Goal: Task Accomplishment & Management: Complete application form

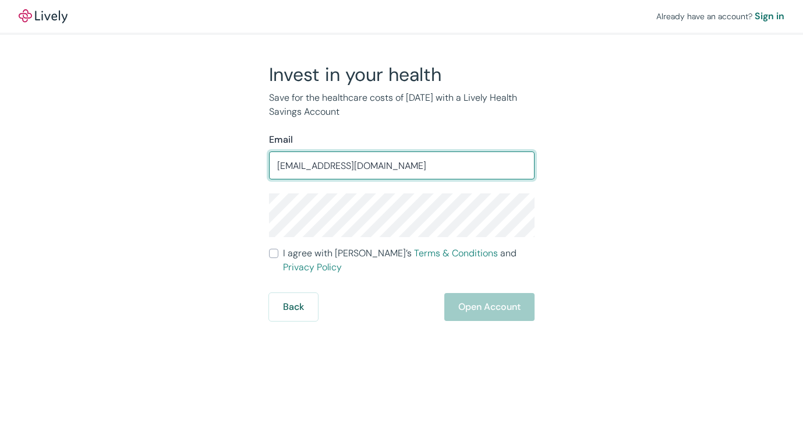
type input "[EMAIL_ADDRESS][DOMAIN_NAME]"
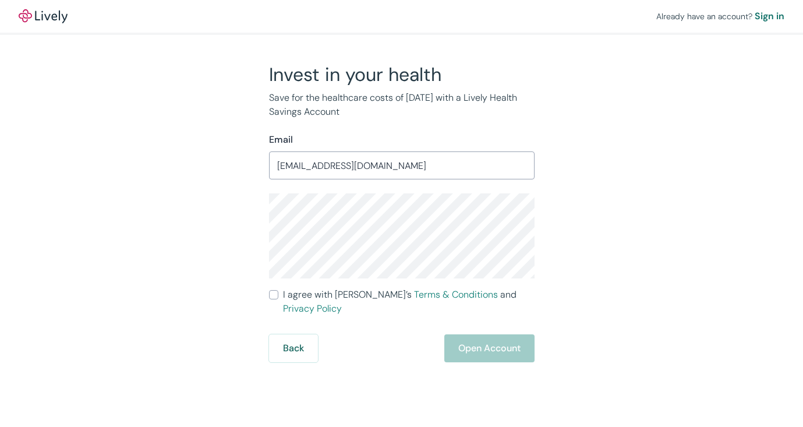
click at [278, 297] on input "I agree with Lively’s Terms & Conditions and Privacy Policy" at bounding box center [273, 294] width 9 height 9
checkbox input "true"
click at [483, 337] on button "Open Account" at bounding box center [489, 348] width 90 height 28
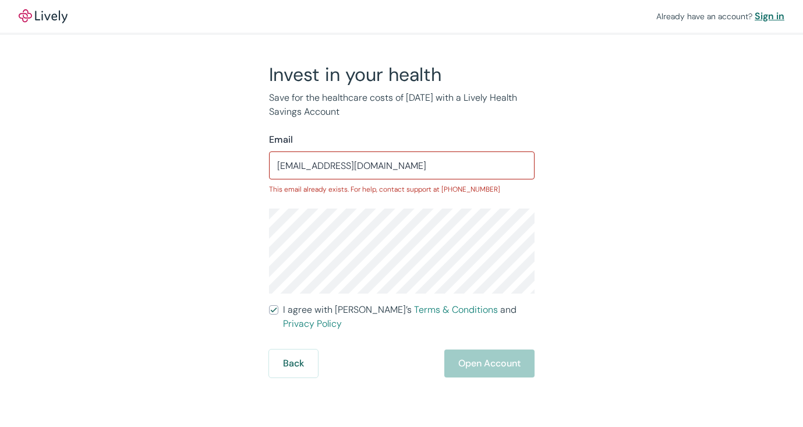
click at [763, 21] on div "Sign in" at bounding box center [770, 16] width 30 height 14
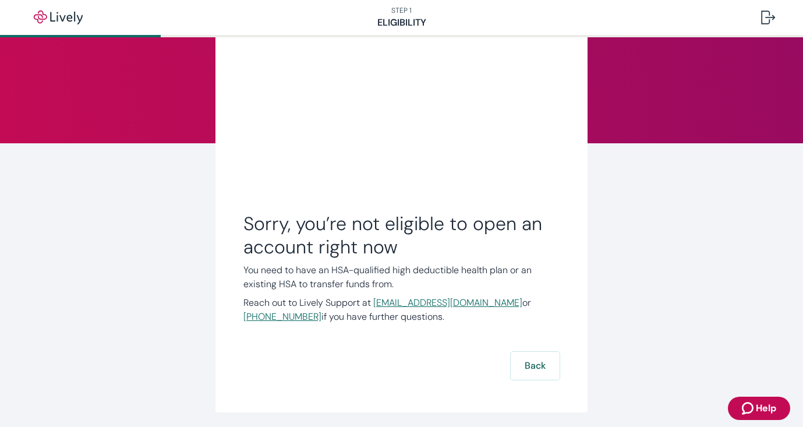
scroll to position [72, 0]
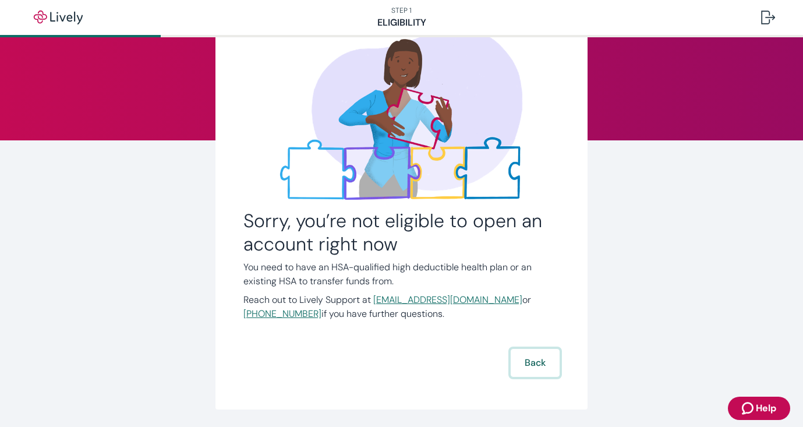
click at [521, 357] on button "Back" at bounding box center [535, 363] width 49 height 28
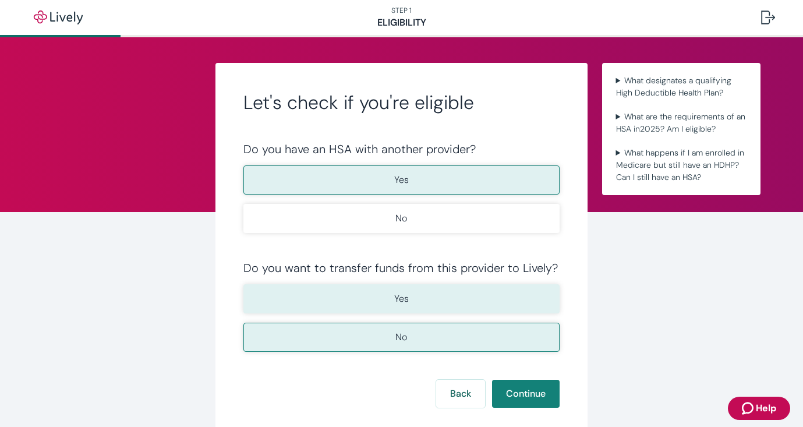
click at [450, 301] on button "Yes" at bounding box center [402, 298] width 317 height 29
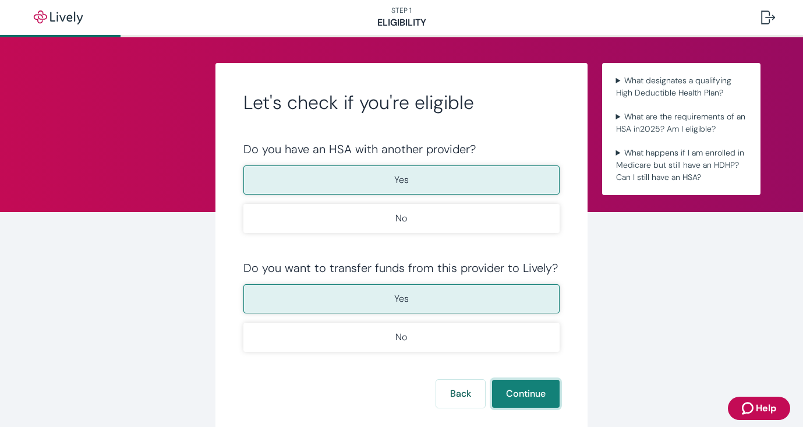
click at [518, 392] on button "Continue" at bounding box center [526, 394] width 68 height 28
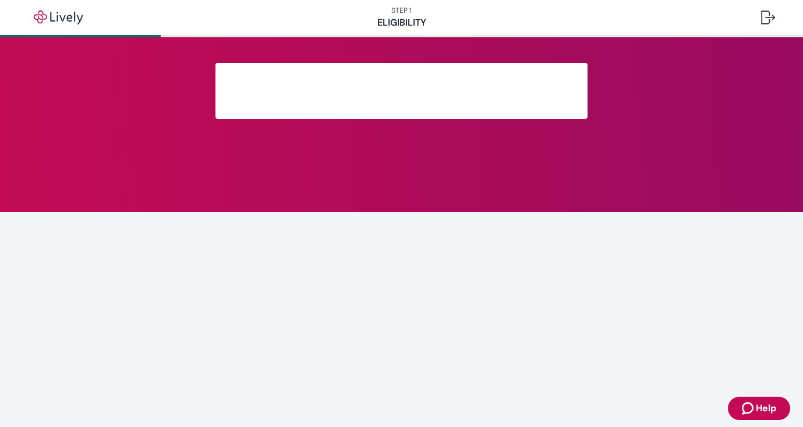
scroll to position [195, 0]
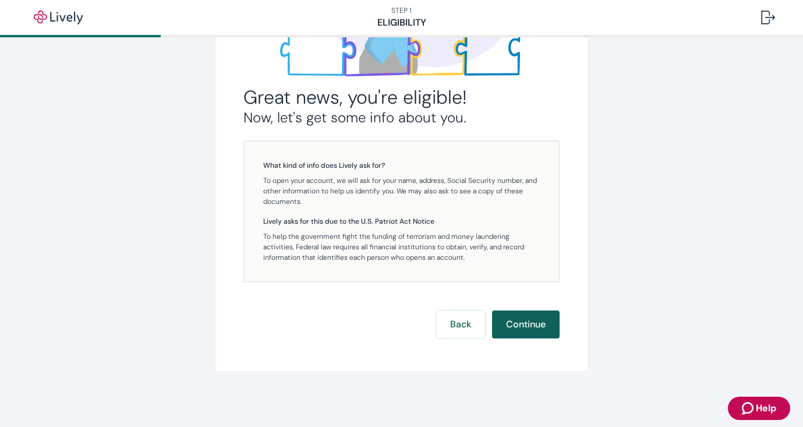
click at [508, 328] on button "Continue" at bounding box center [526, 325] width 68 height 28
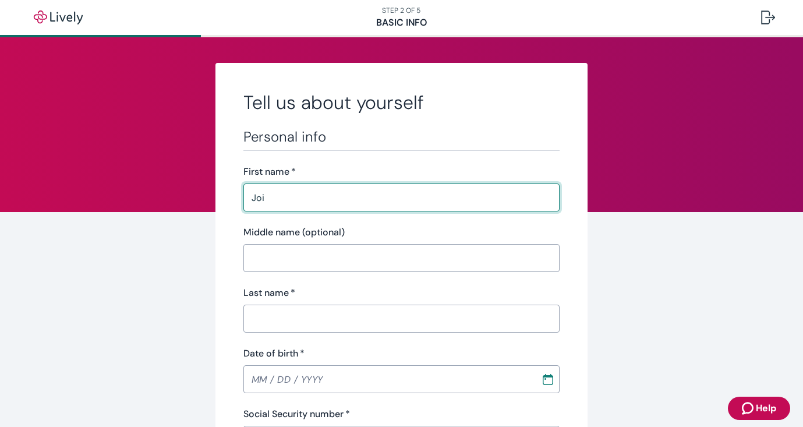
type input "Joi"
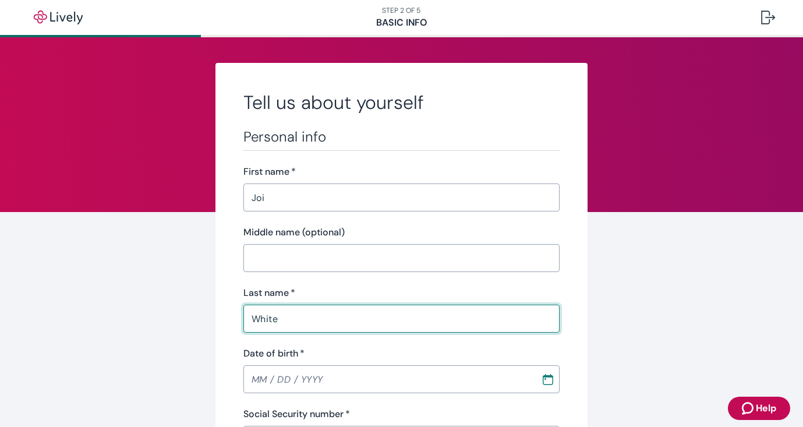
type input "White"
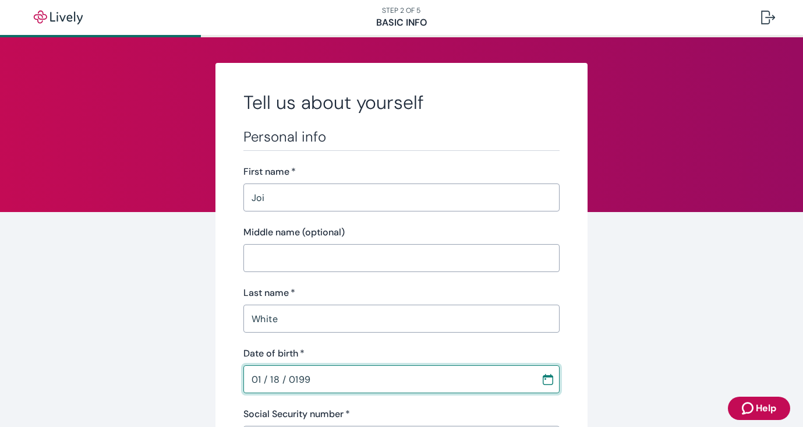
type input "[DATE]"
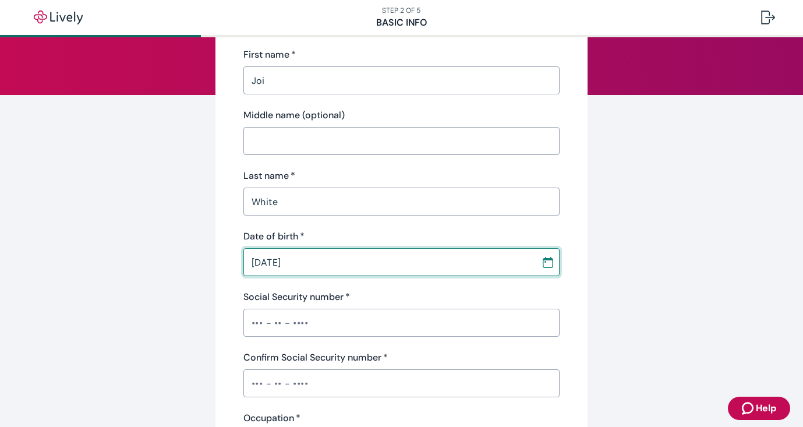
scroll to position [119, 0]
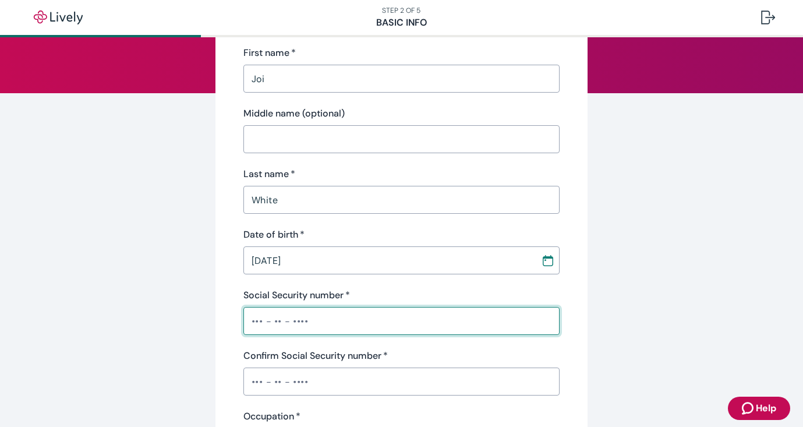
click at [328, 317] on input "Social Security number   *" at bounding box center [402, 320] width 317 height 23
type input "•••-••-8760"
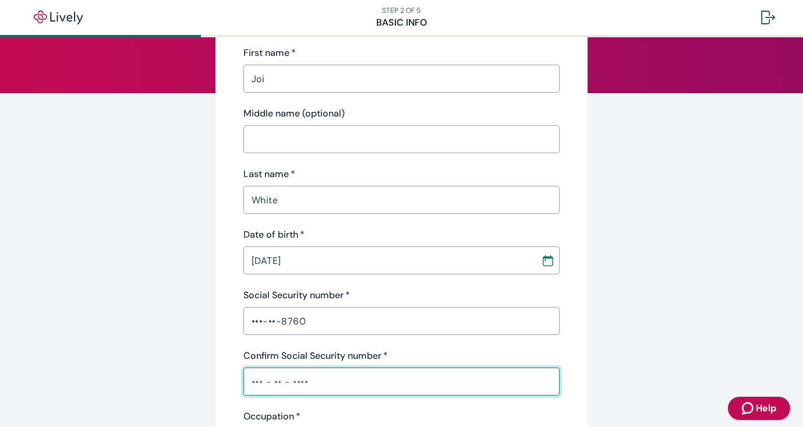
click at [288, 373] on input "Confirm Social Security number   *" at bounding box center [402, 381] width 317 height 23
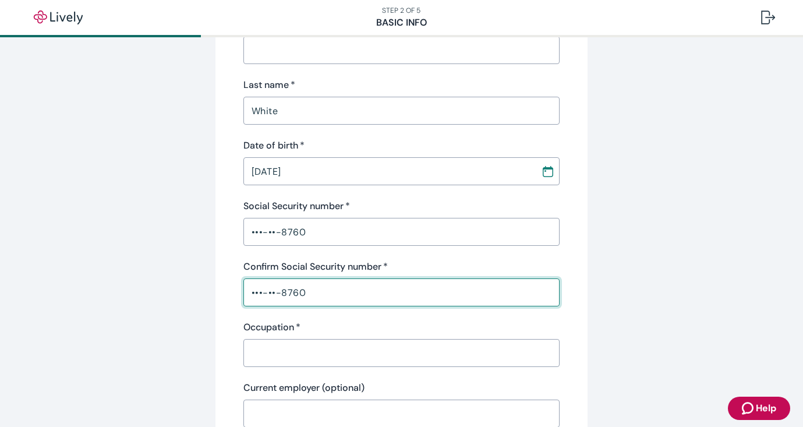
scroll to position [252, 0]
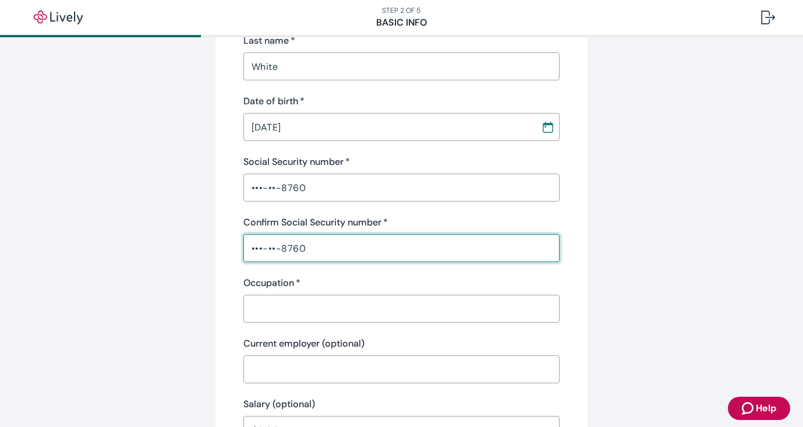
type input "•••-••-8760"
click at [260, 312] on input "Occupation   *" at bounding box center [402, 308] width 317 height 23
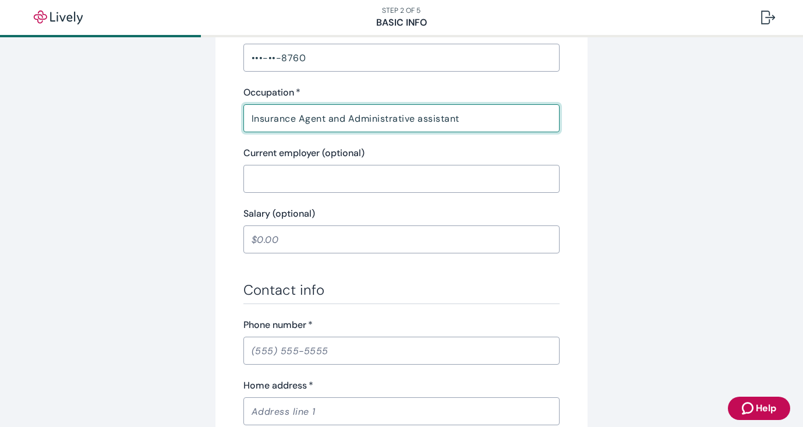
scroll to position [470, 0]
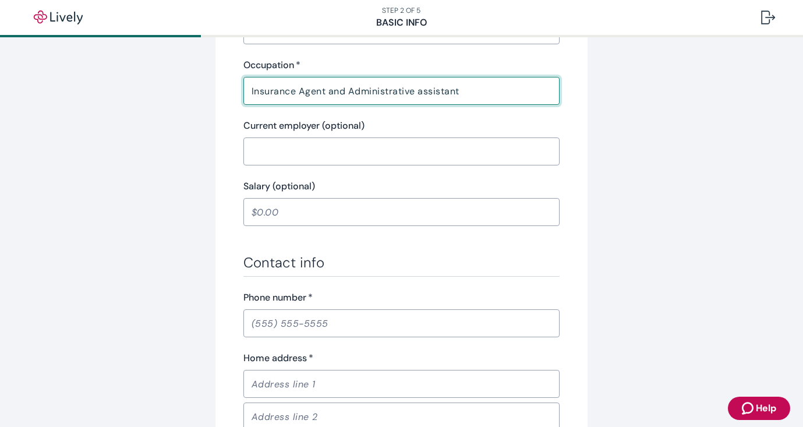
type input "Insurance Agent and Administrative assistant"
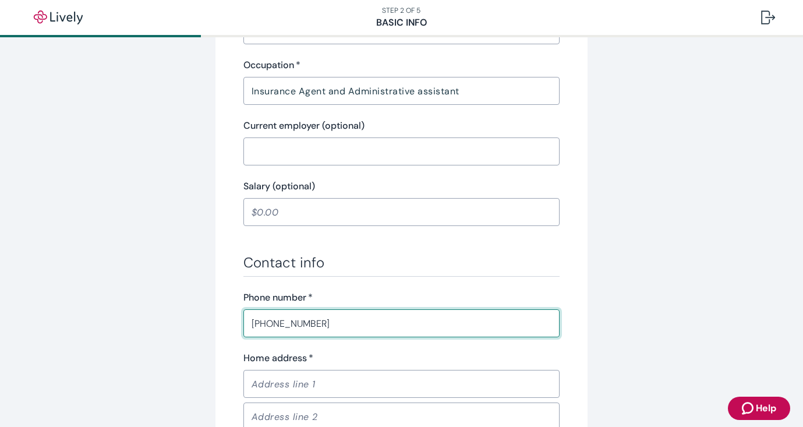
type input "[PHONE_NUMBER]"
click at [225, 326] on div "Tell us about yourself Personal info First name   * [PERSON_NAME] ​ Middle name…" at bounding box center [402, 136] width 373 height 1087
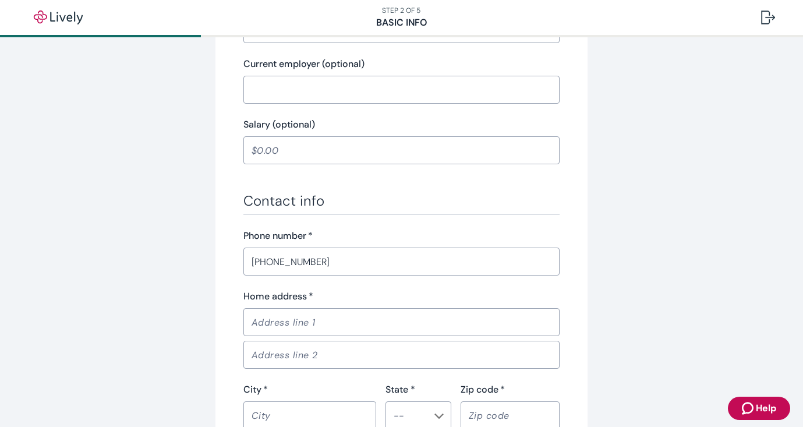
scroll to position [535, 0]
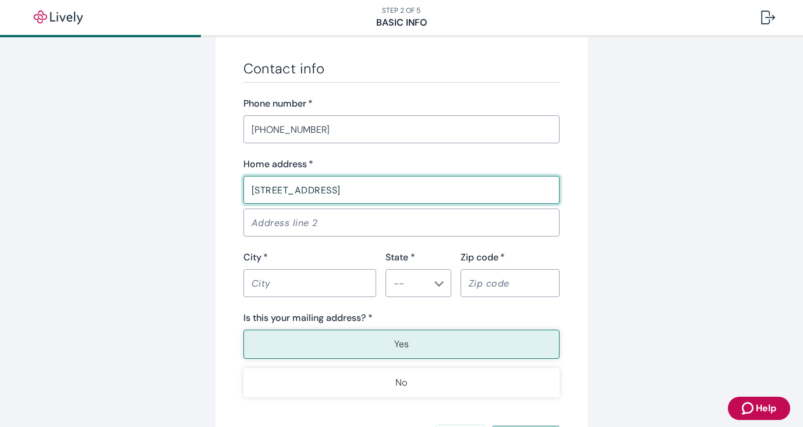
type input "[STREET_ADDRESS]"
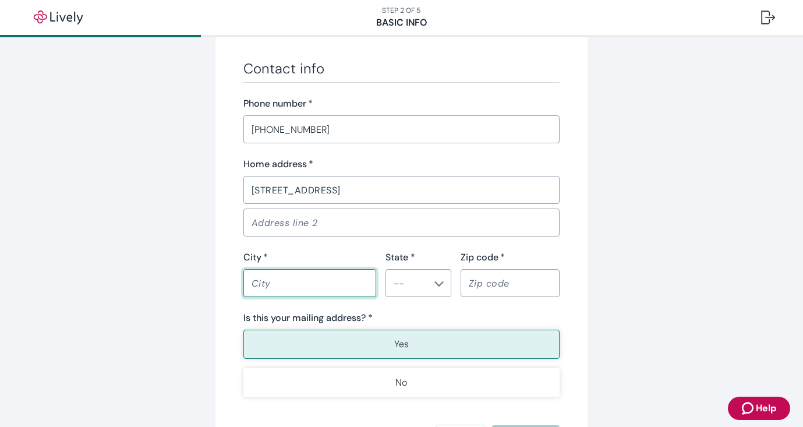
scroll to position [665, 0]
type input "[GEOGRAPHIC_DATA]"
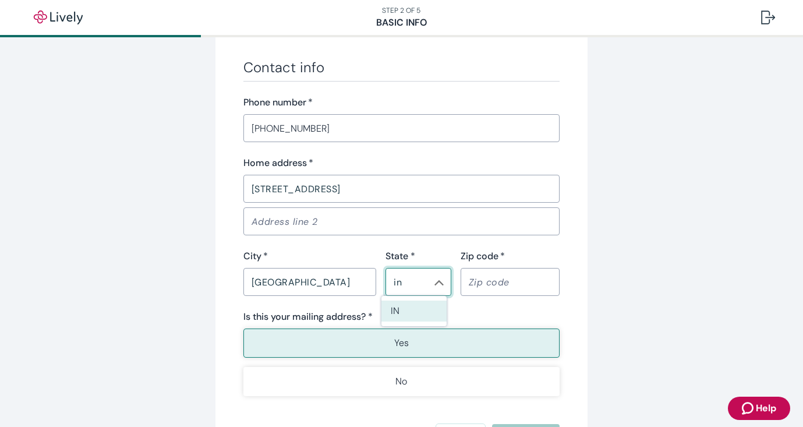
type input "IN"
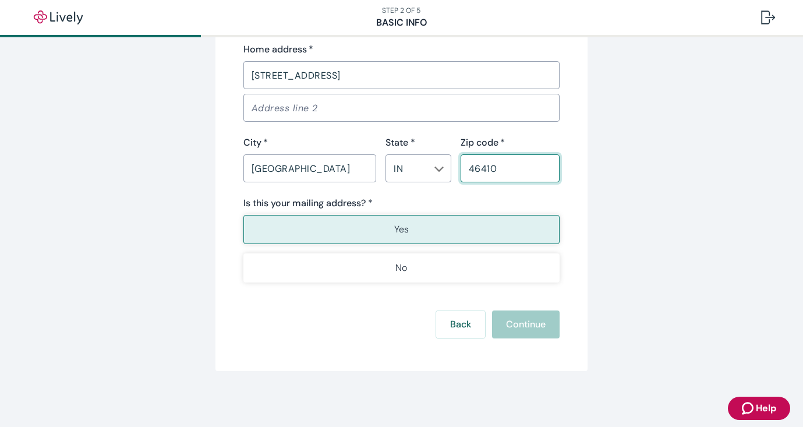
scroll to position [779, 0]
type input "46410"
click at [366, 329] on div "Back Continue" at bounding box center [402, 325] width 317 height 28
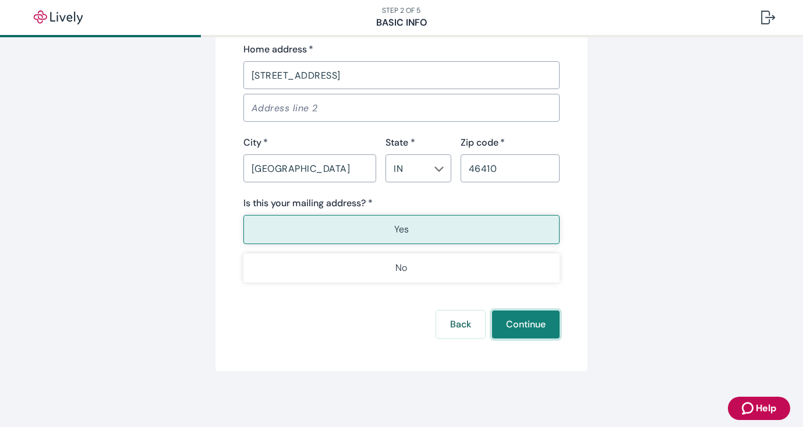
click at [507, 329] on button "Continue" at bounding box center [526, 325] width 68 height 28
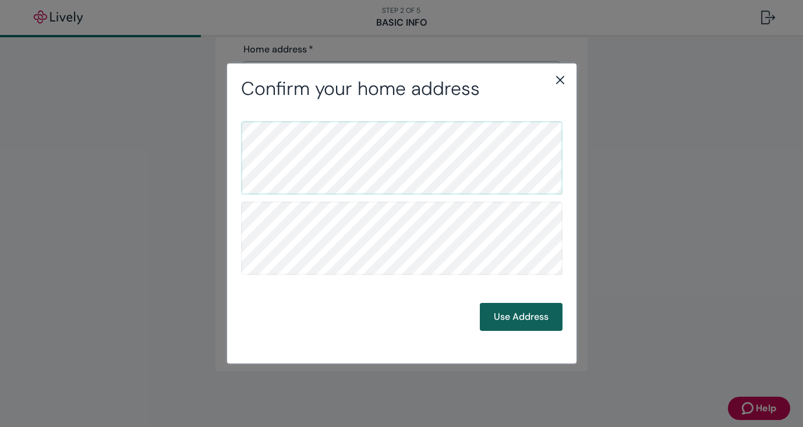
click at [513, 327] on button "Use Address" at bounding box center [521, 317] width 83 height 28
click at [510, 314] on button "Use Address" at bounding box center [521, 317] width 83 height 28
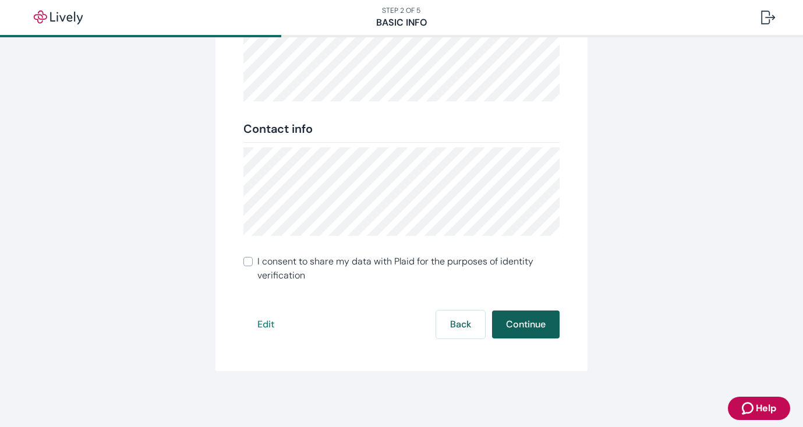
click at [523, 331] on button "Continue" at bounding box center [526, 325] width 68 height 28
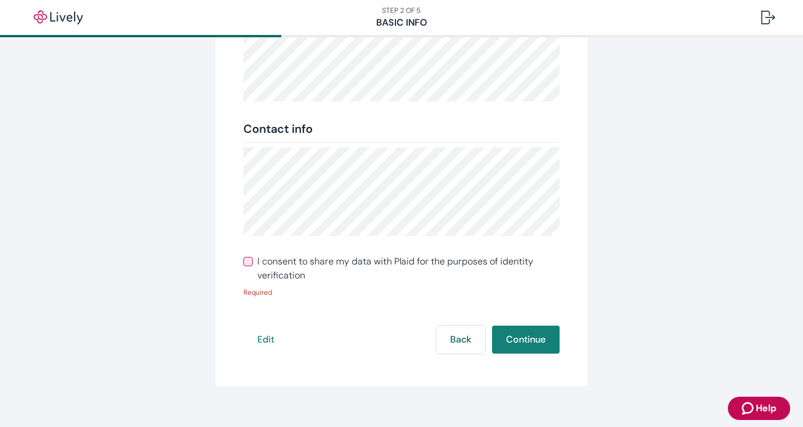
click at [244, 262] on input "I consent to share my data with Plaid for the purposes of identity verification" at bounding box center [248, 261] width 9 height 9
checkbox input "true"
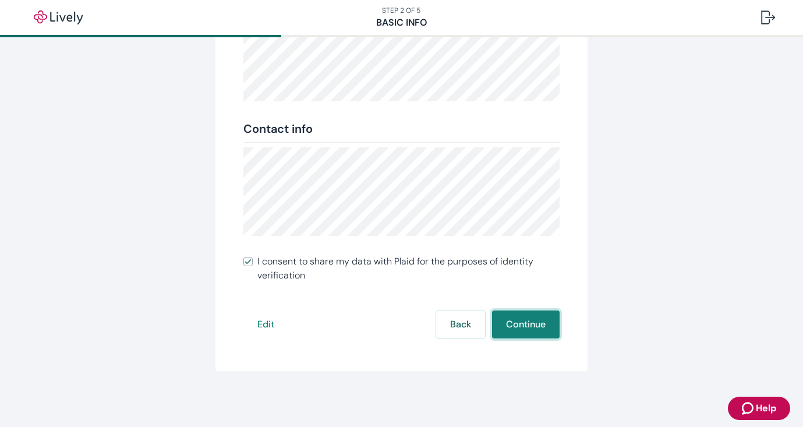
click at [541, 329] on button "Continue" at bounding box center [526, 325] width 68 height 28
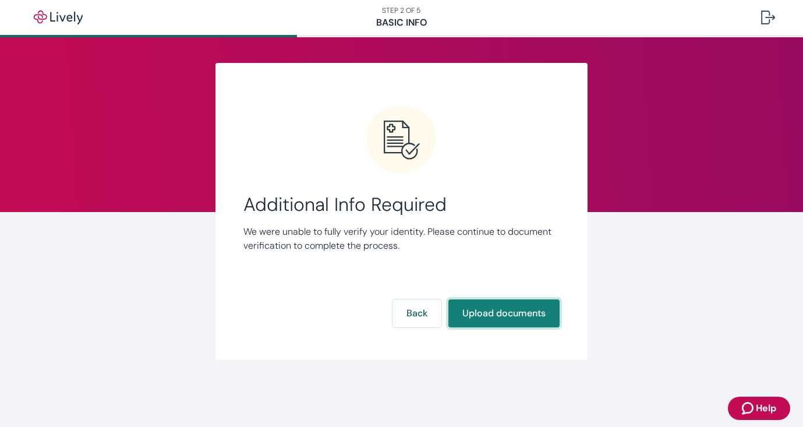
click at [474, 323] on button "Upload documents" at bounding box center [504, 313] width 111 height 28
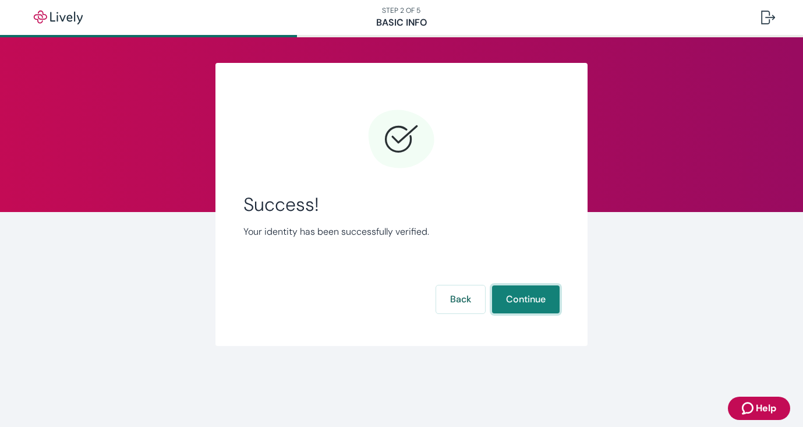
click at [510, 293] on button "Continue" at bounding box center [526, 299] width 68 height 28
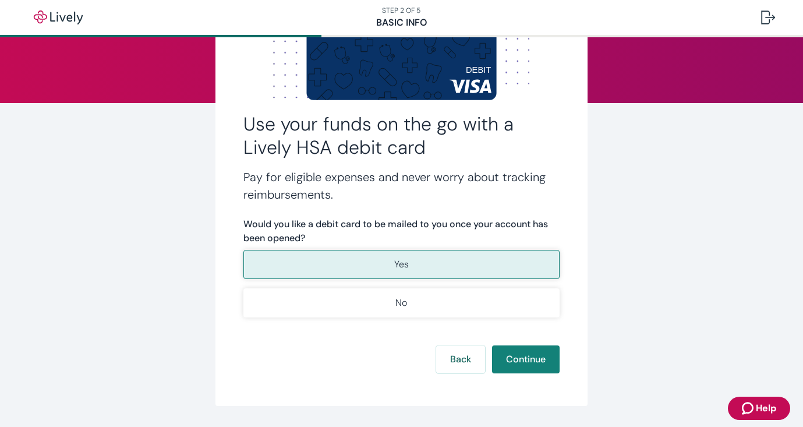
scroll to position [114, 0]
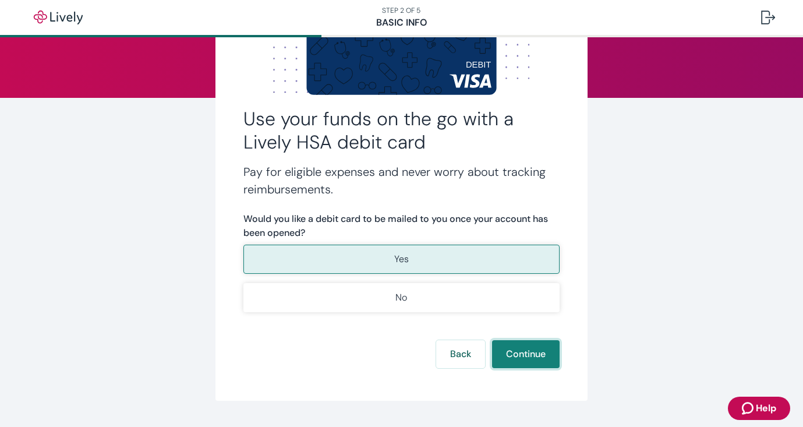
click at [514, 354] on button "Continue" at bounding box center [526, 354] width 68 height 28
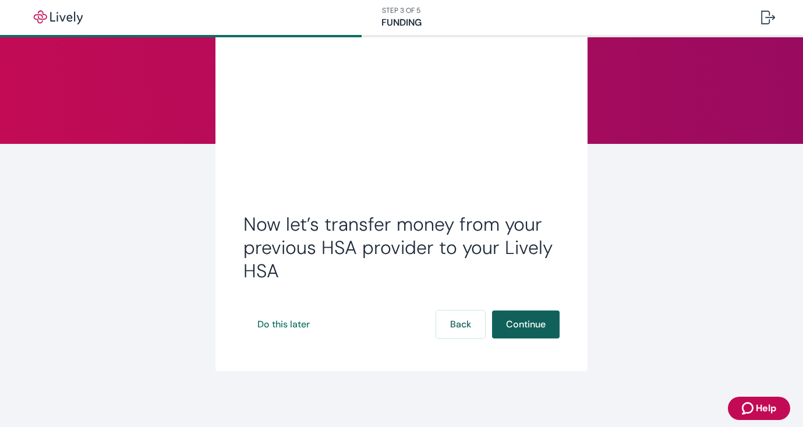
scroll to position [68, 0]
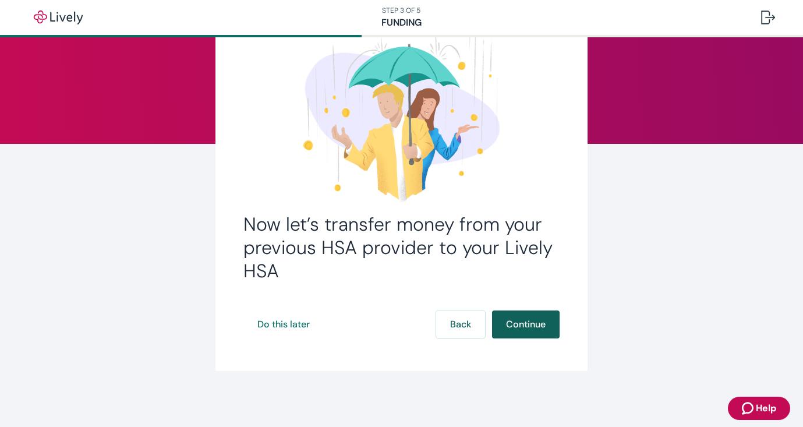
click at [521, 320] on button "Continue" at bounding box center [526, 325] width 68 height 28
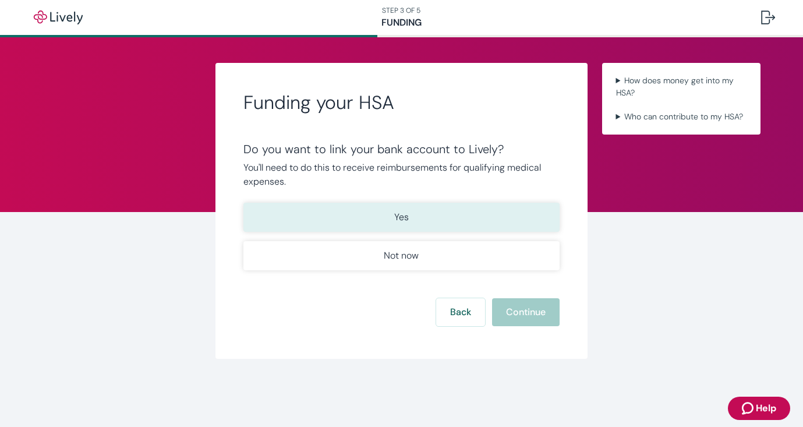
click at [460, 210] on button "Yes" at bounding box center [402, 217] width 317 height 29
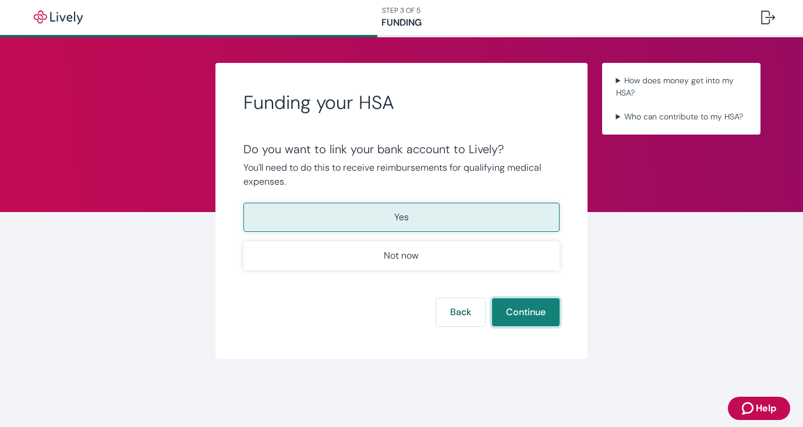
click at [513, 306] on button "Continue" at bounding box center [526, 312] width 68 height 28
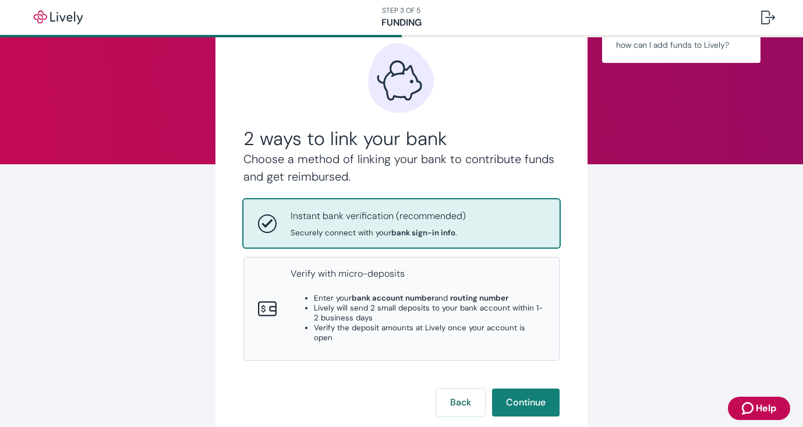
scroll to position [51, 0]
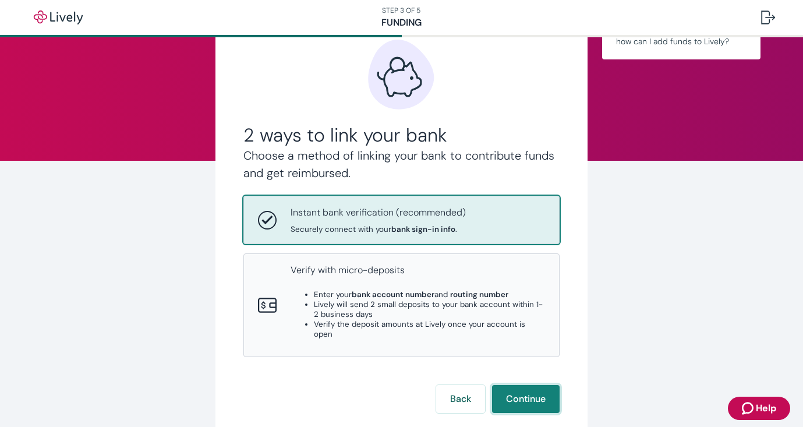
click at [519, 385] on button "Continue" at bounding box center [526, 399] width 68 height 28
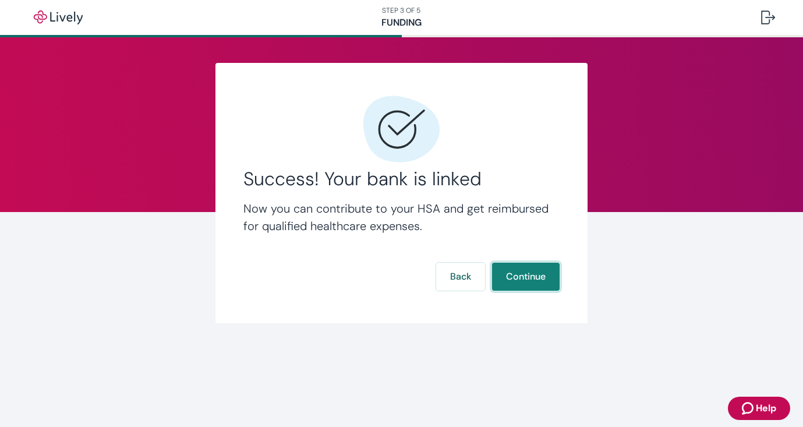
click at [511, 283] on button "Continue" at bounding box center [526, 277] width 68 height 28
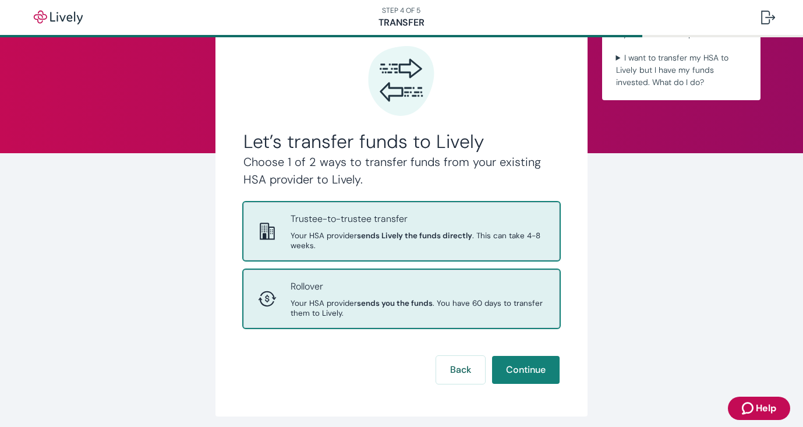
scroll to position [79, 0]
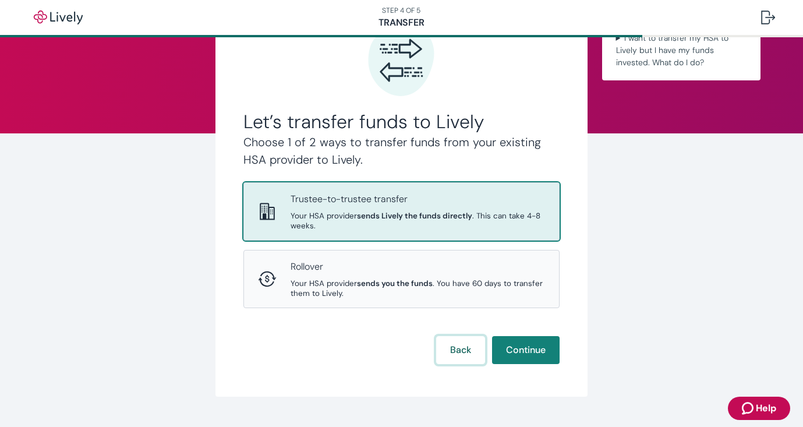
click at [454, 336] on button "Back" at bounding box center [460, 350] width 49 height 28
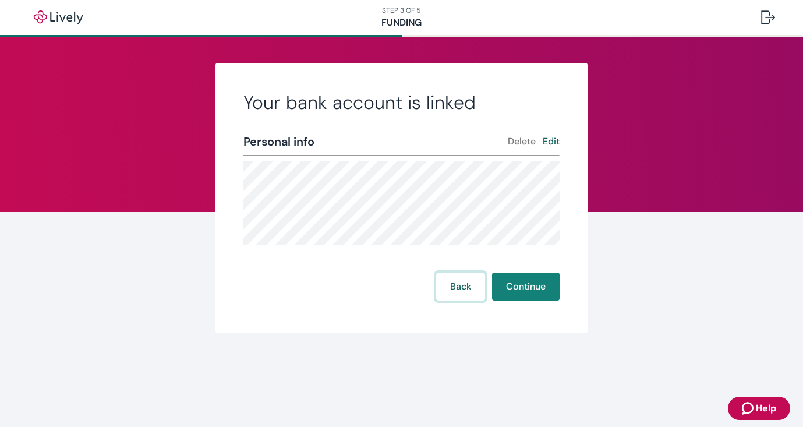
click at [461, 289] on button "Back" at bounding box center [460, 287] width 49 height 28
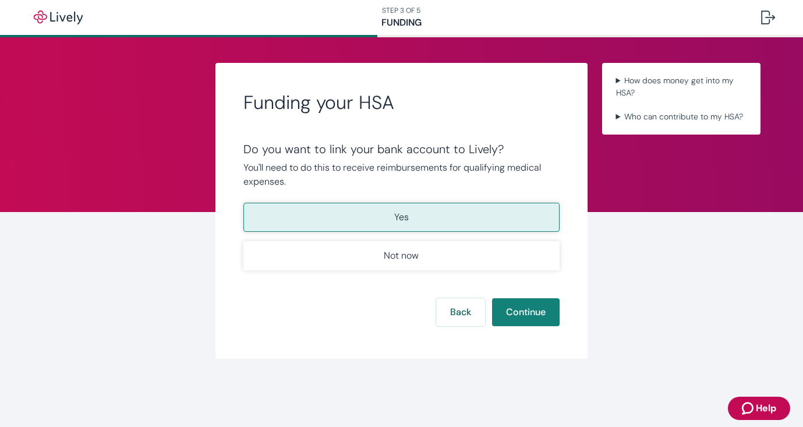
click at [481, 221] on button "Yes" at bounding box center [402, 217] width 317 height 29
click at [518, 316] on button "Continue" at bounding box center [526, 312] width 68 height 28
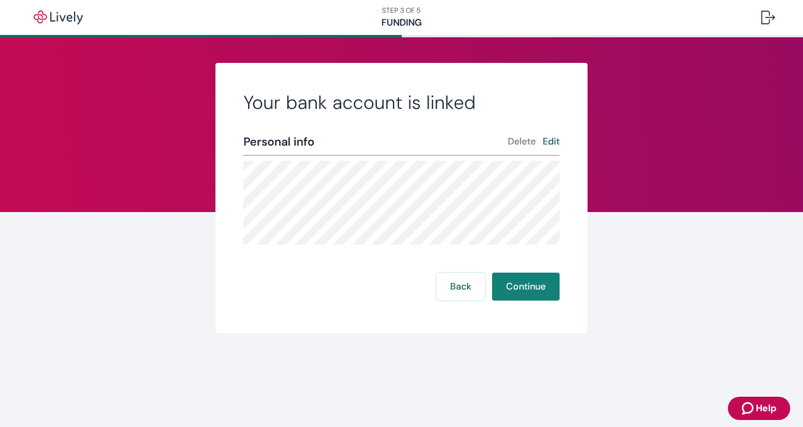
click at [551, 142] on button "Edit" at bounding box center [551, 142] width 17 height 14
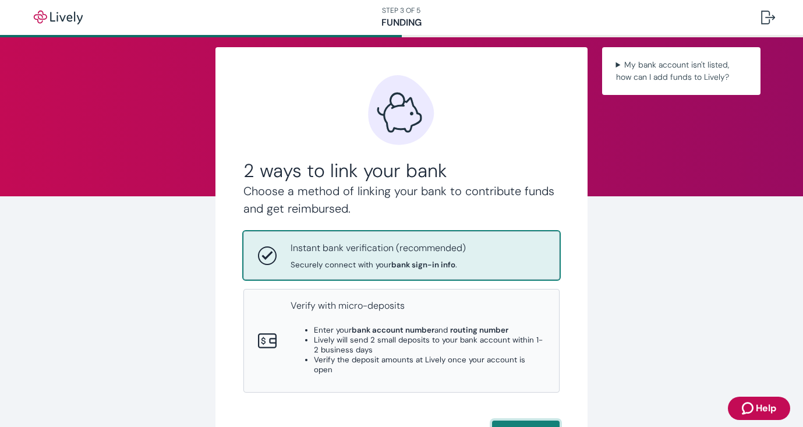
click at [506, 401] on main "2 ways to link your bank Choose a method of linking your bank to contribute fun…" at bounding box center [401, 232] width 803 height 390
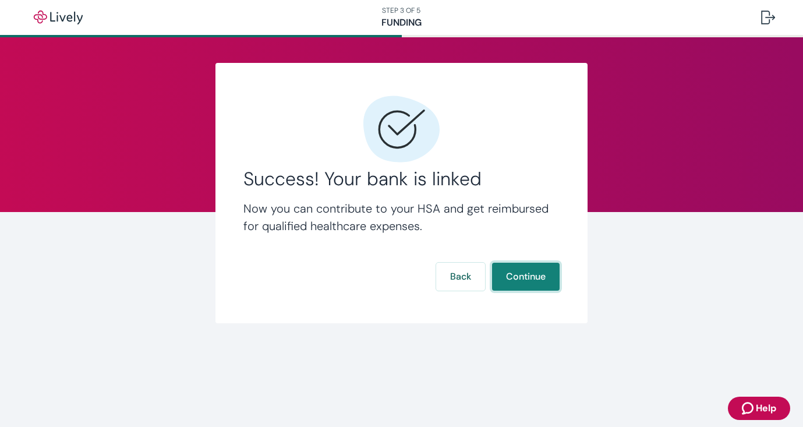
scroll to position [0, 0]
click at [510, 280] on button "Continue" at bounding box center [526, 277] width 68 height 28
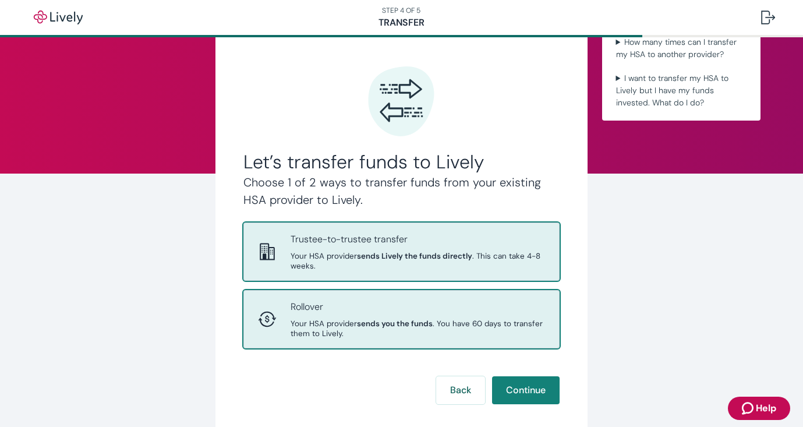
scroll to position [52, 0]
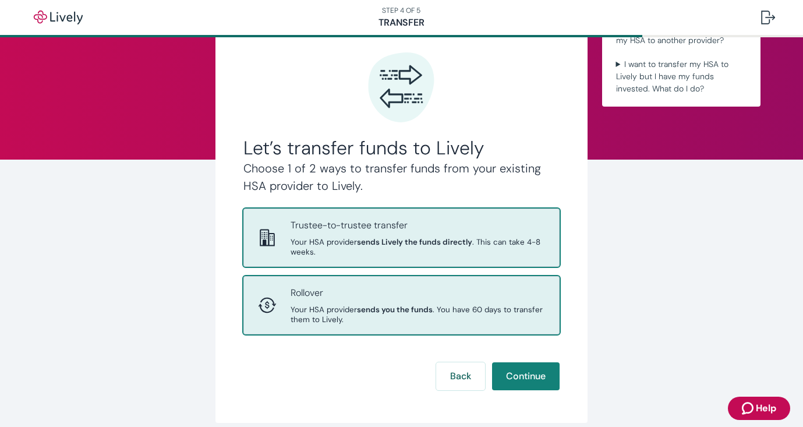
click at [516, 286] on p "Rollover" at bounding box center [418, 293] width 255 height 14
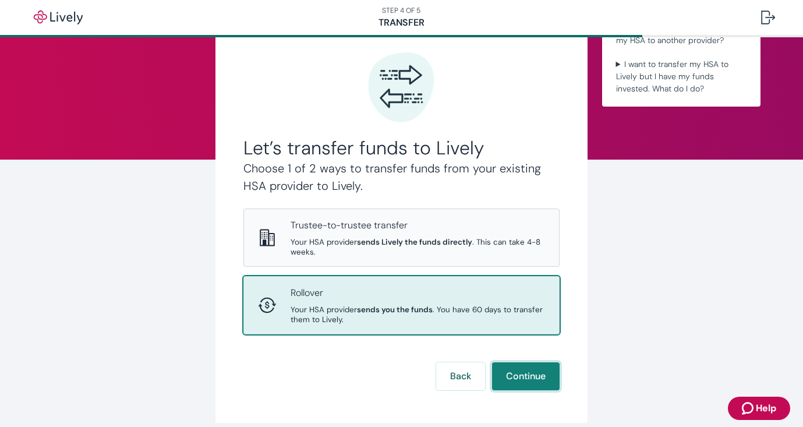
click at [525, 362] on button "Continue" at bounding box center [526, 376] width 68 height 28
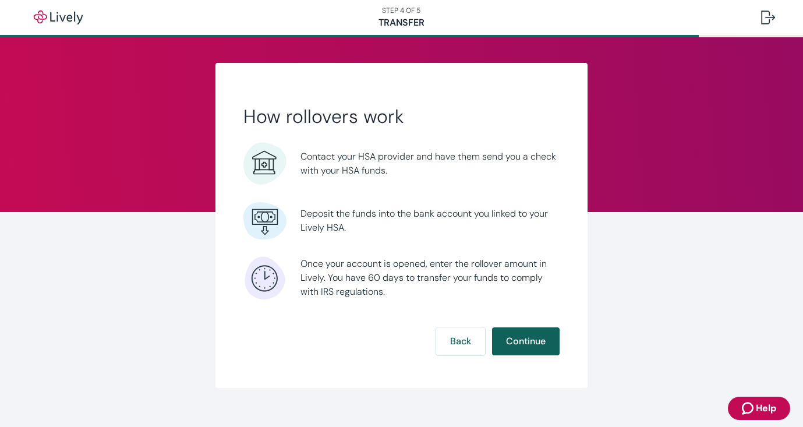
click at [515, 344] on button "Continue" at bounding box center [526, 341] width 68 height 28
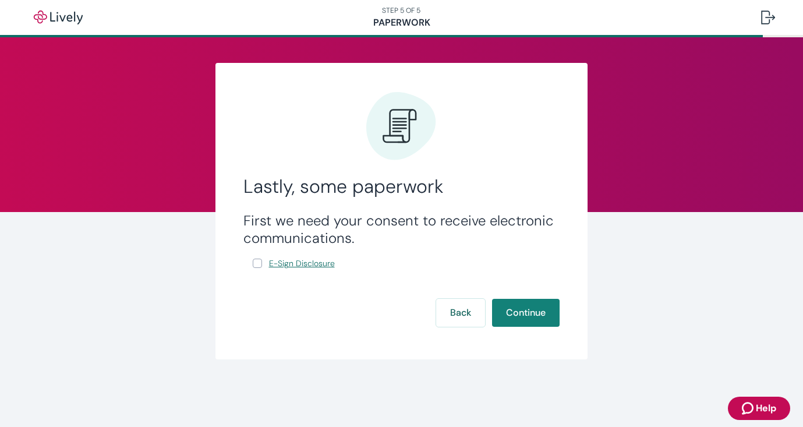
click at [309, 266] on span "E-Sign Disclosure" at bounding box center [302, 263] width 66 height 12
click at [260, 264] on input "E-Sign Disclosure" at bounding box center [257, 263] width 9 height 9
checkbox input "true"
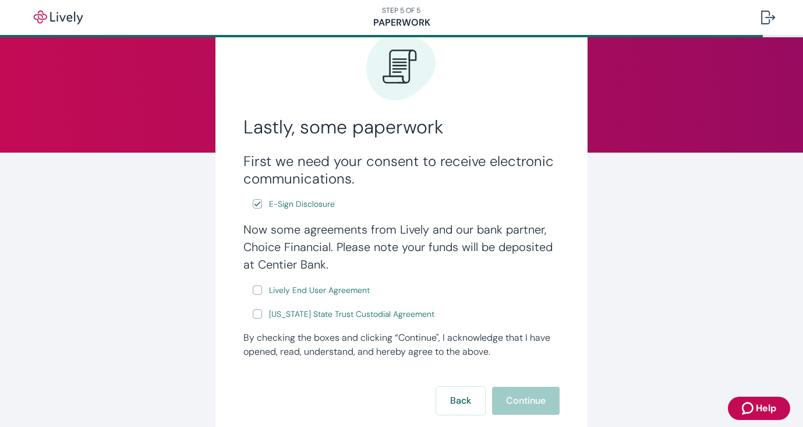
scroll to position [79, 0]
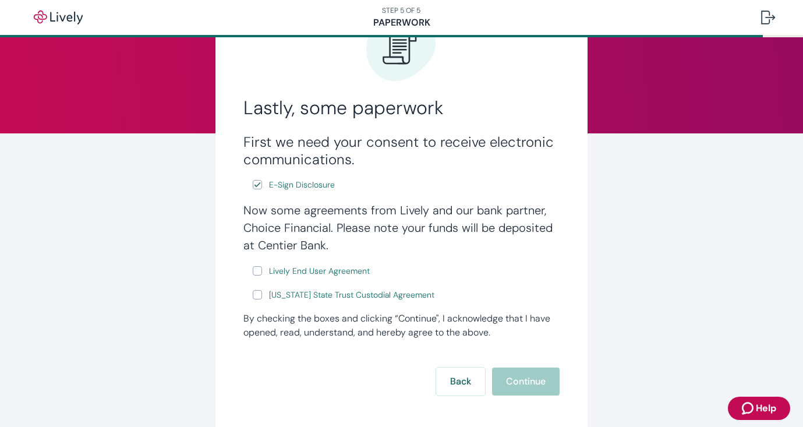
click at [255, 271] on input "Lively End User Agreement" at bounding box center [257, 270] width 9 height 9
checkbox input "true"
click at [255, 299] on input "[US_STATE] State Trust Custodial Agreement" at bounding box center [257, 294] width 9 height 9
checkbox input "true"
click at [533, 386] on button "Continue" at bounding box center [526, 382] width 68 height 28
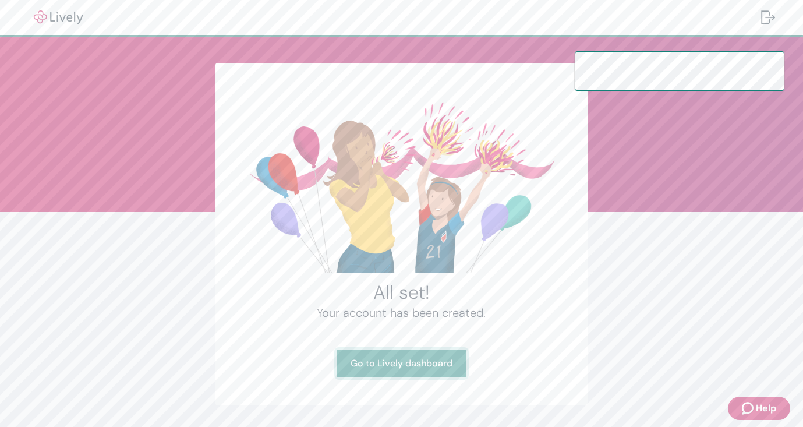
click at [439, 361] on link "Go to Lively dashboard" at bounding box center [402, 364] width 130 height 28
